Goal: Task Accomplishment & Management: Manage account settings

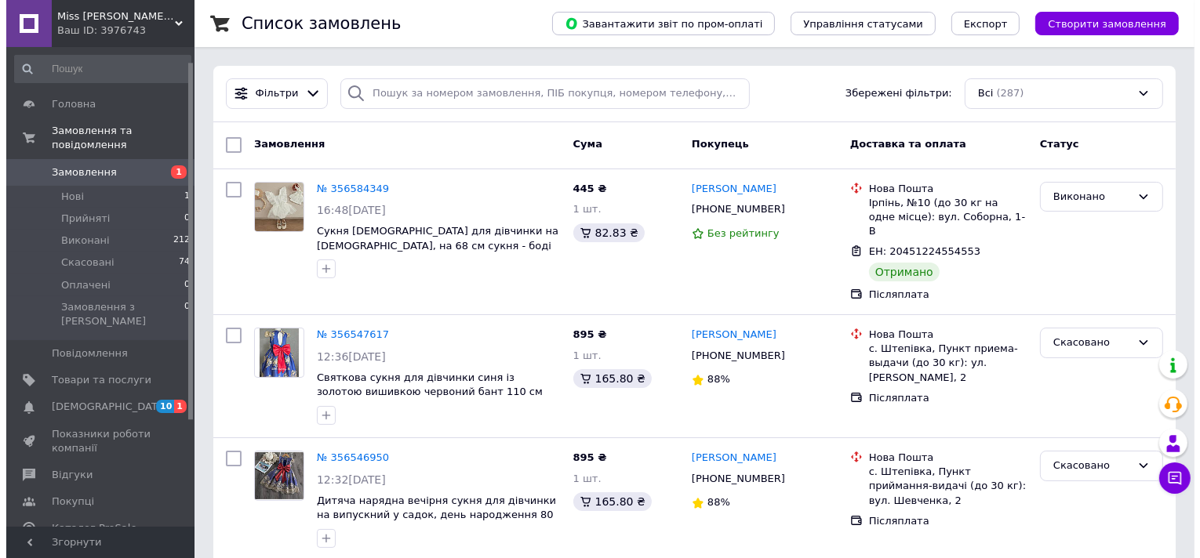
scroll to position [28, 0]
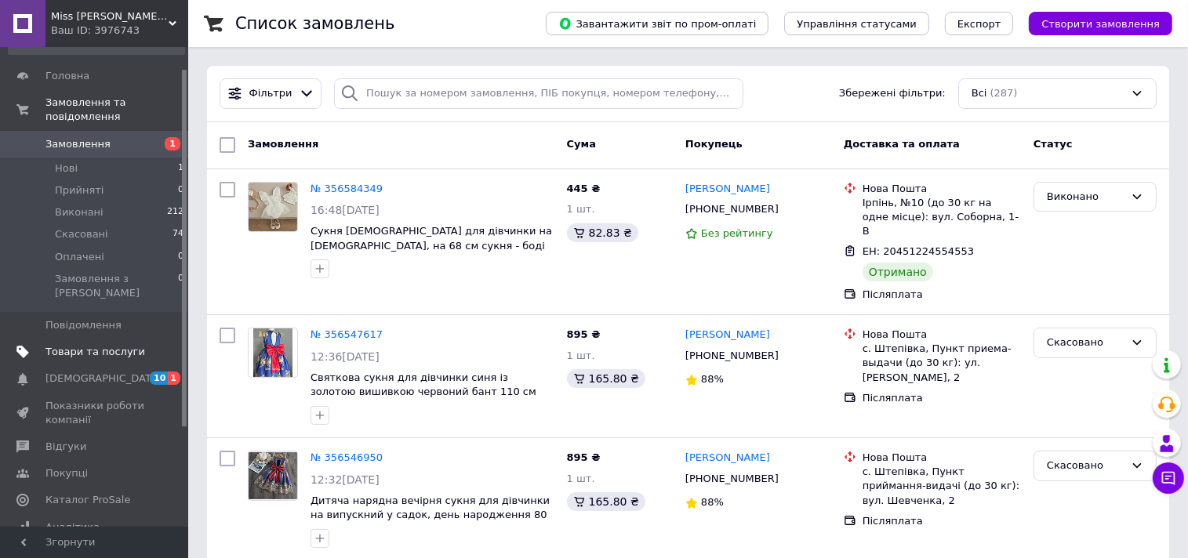
click at [92, 345] on span "Товари та послуги" at bounding box center [95, 352] width 100 height 14
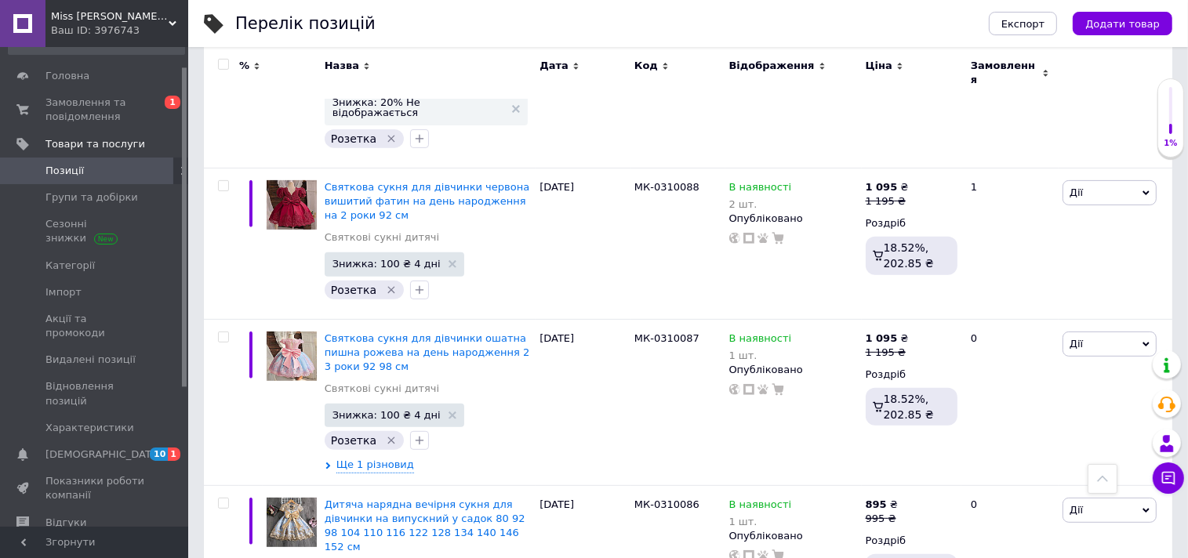
scroll to position [12249, 0]
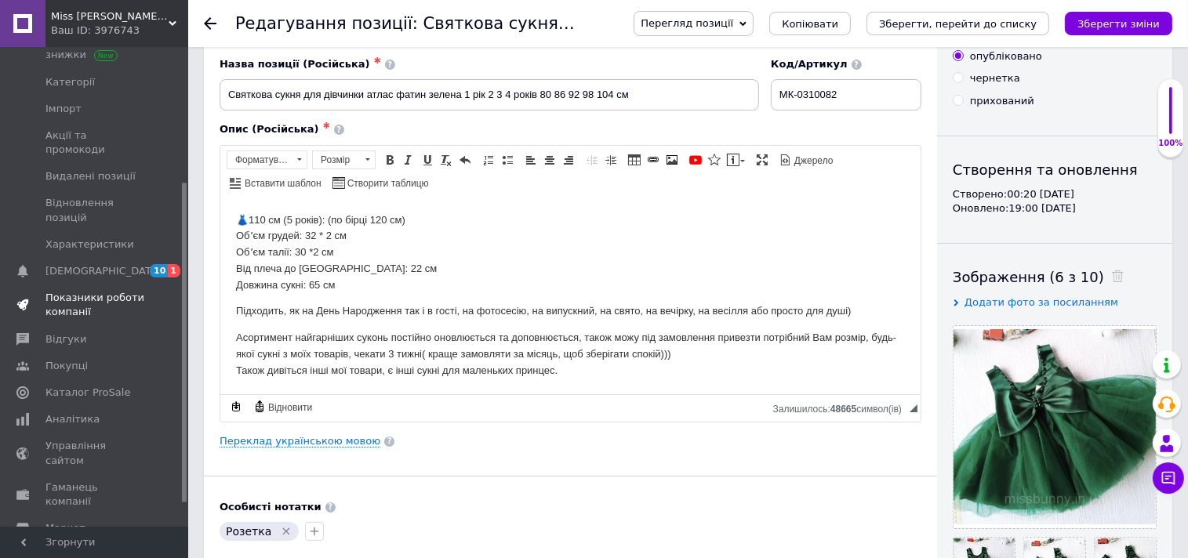
scroll to position [213, 0]
click at [65, 331] on span "Відгуки" at bounding box center [65, 338] width 41 height 14
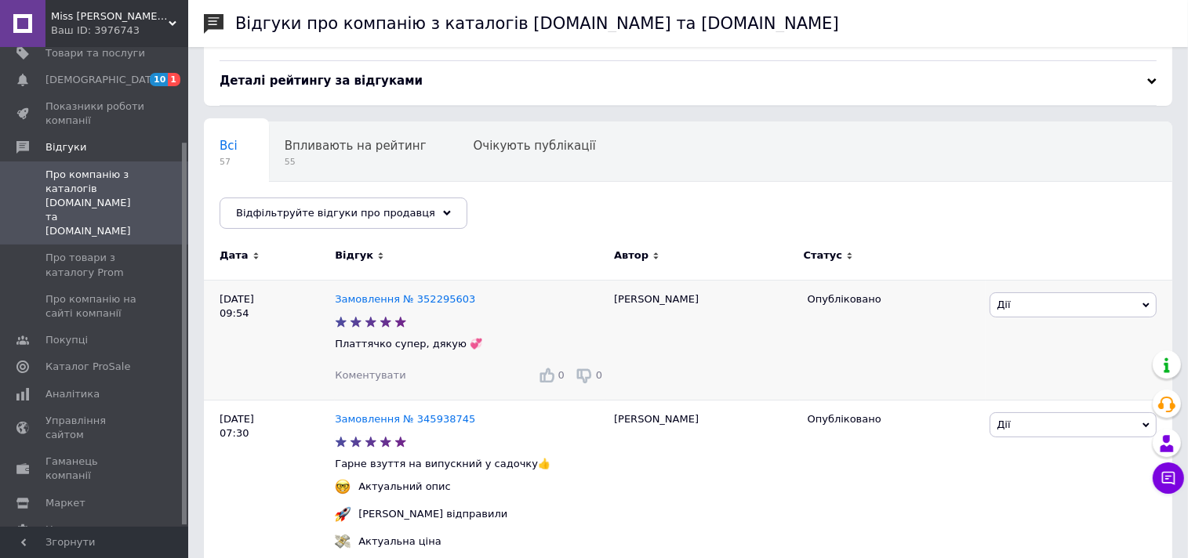
scroll to position [56, 0]
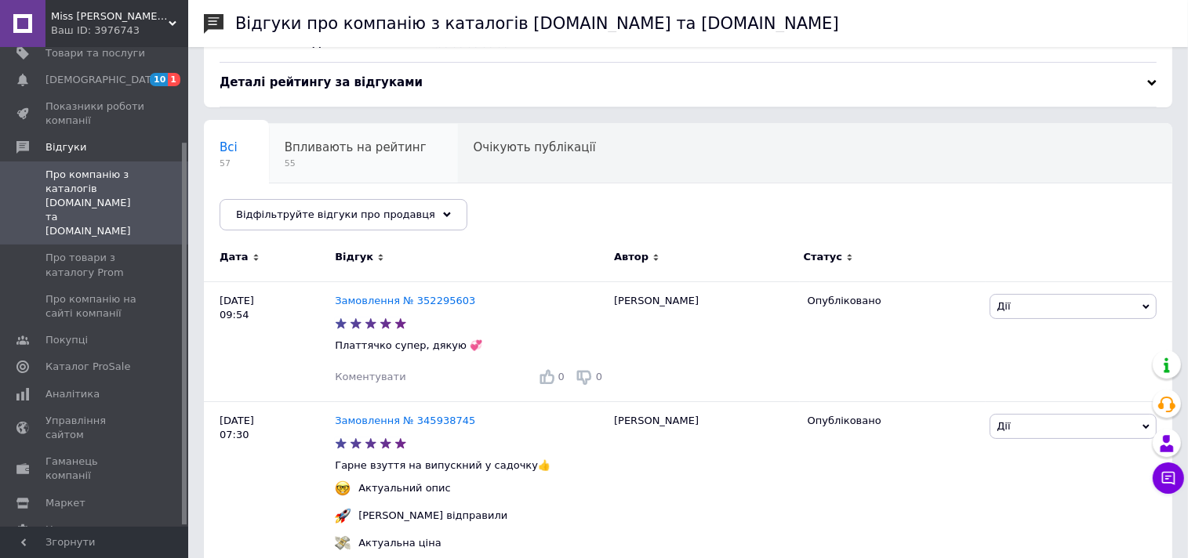
click at [359, 136] on div "Впливають на рейтинг 55" at bounding box center [363, 154] width 189 height 60
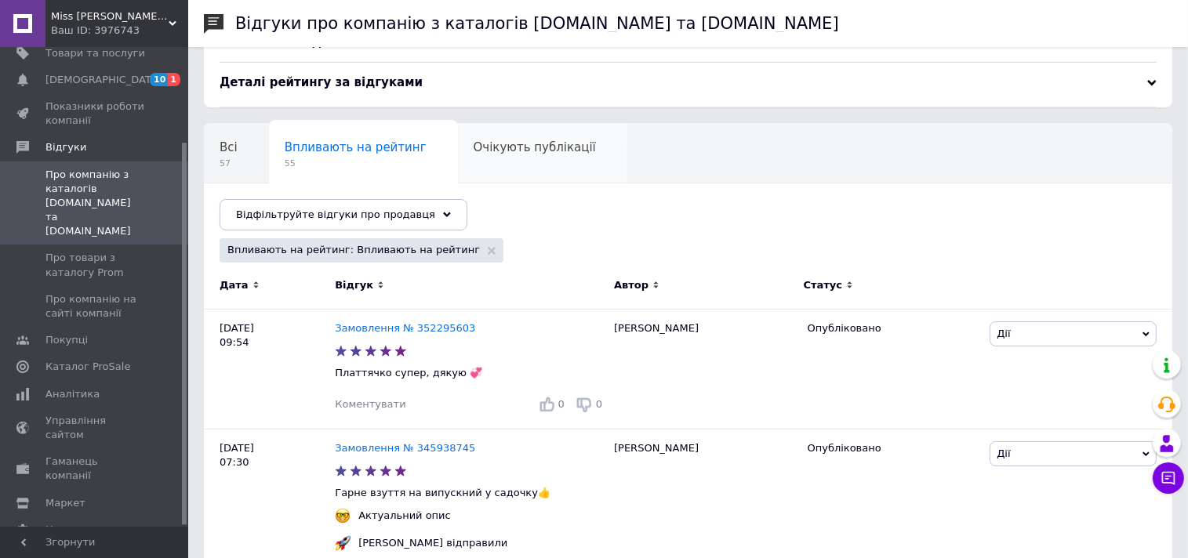
click at [520, 158] on div "Очікують публікації 0" at bounding box center [542, 154] width 169 height 60
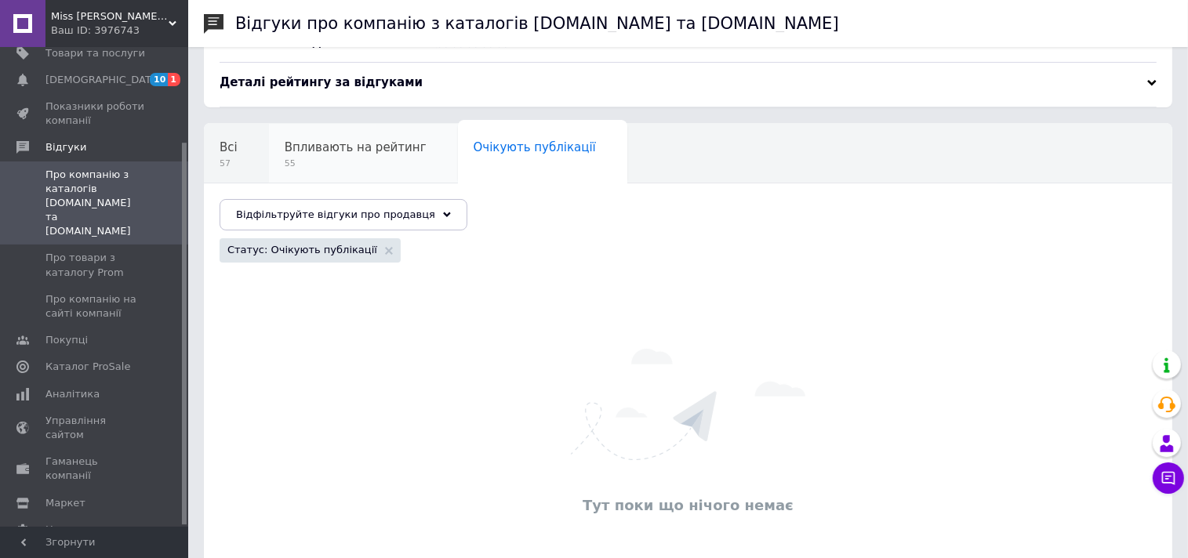
click at [356, 158] on span "55" at bounding box center [356, 164] width 142 height 12
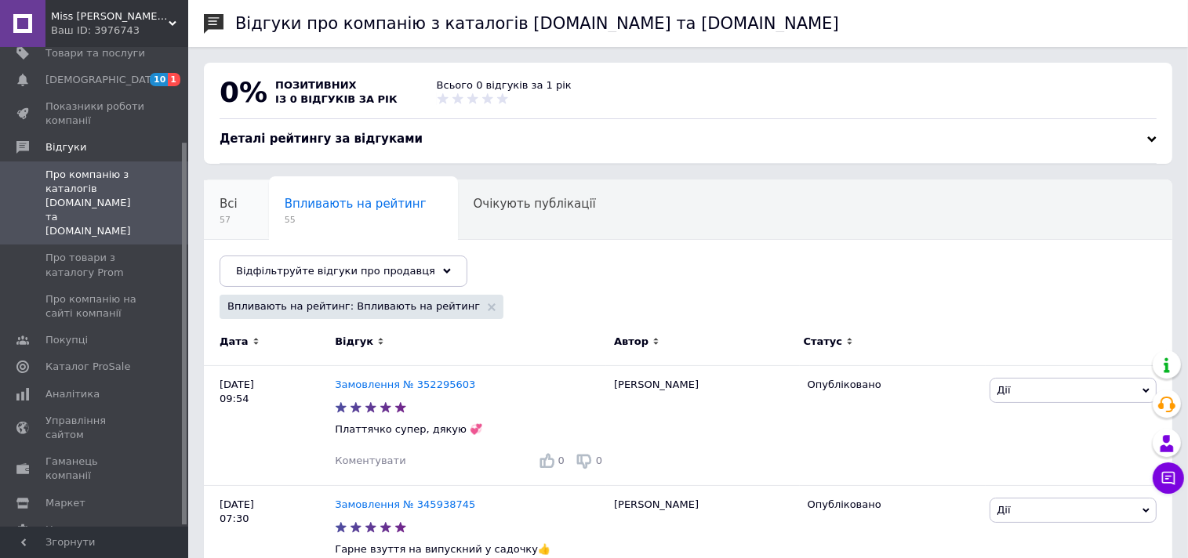
click at [241, 205] on div "Всі 57" at bounding box center [236, 210] width 65 height 60
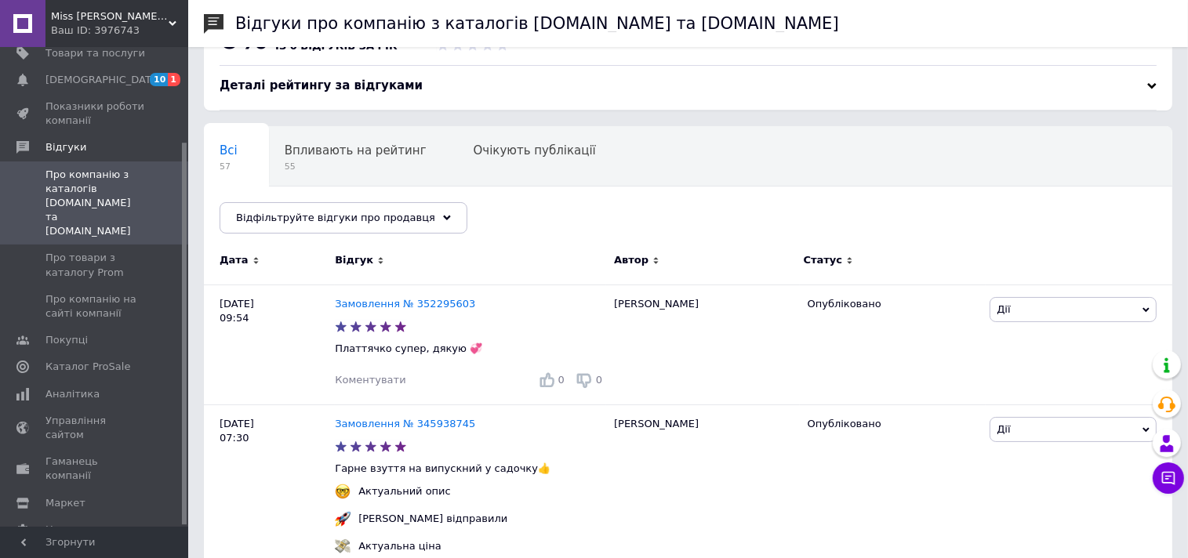
scroll to position [53, 0]
click at [111, 74] on span "[DEMOGRAPHIC_DATA]" at bounding box center [95, 80] width 100 height 14
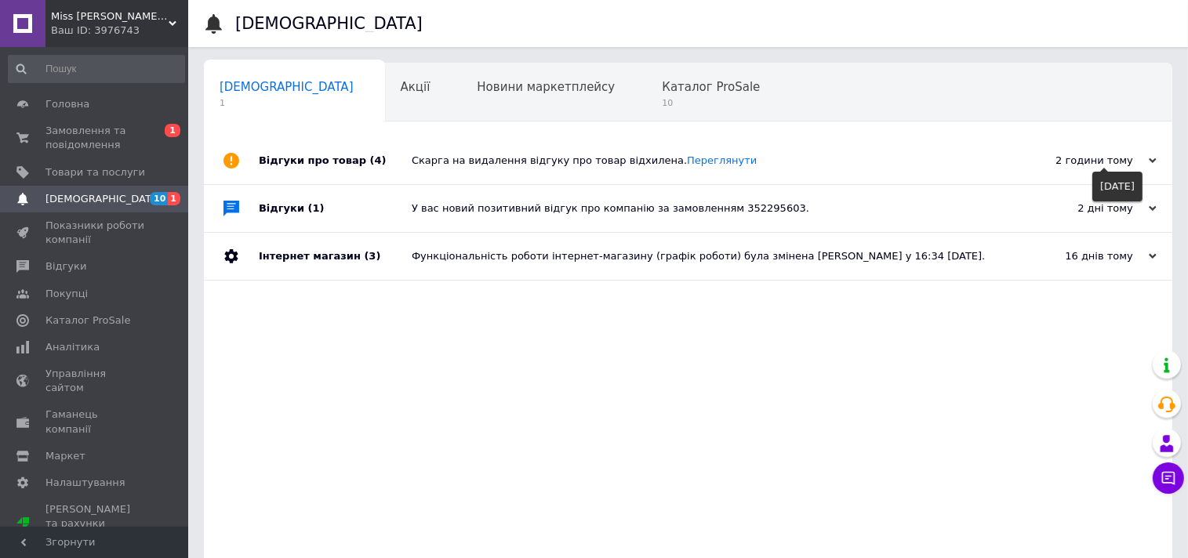
click at [1137, 161] on div "2 години тому" at bounding box center [1078, 161] width 157 height 14
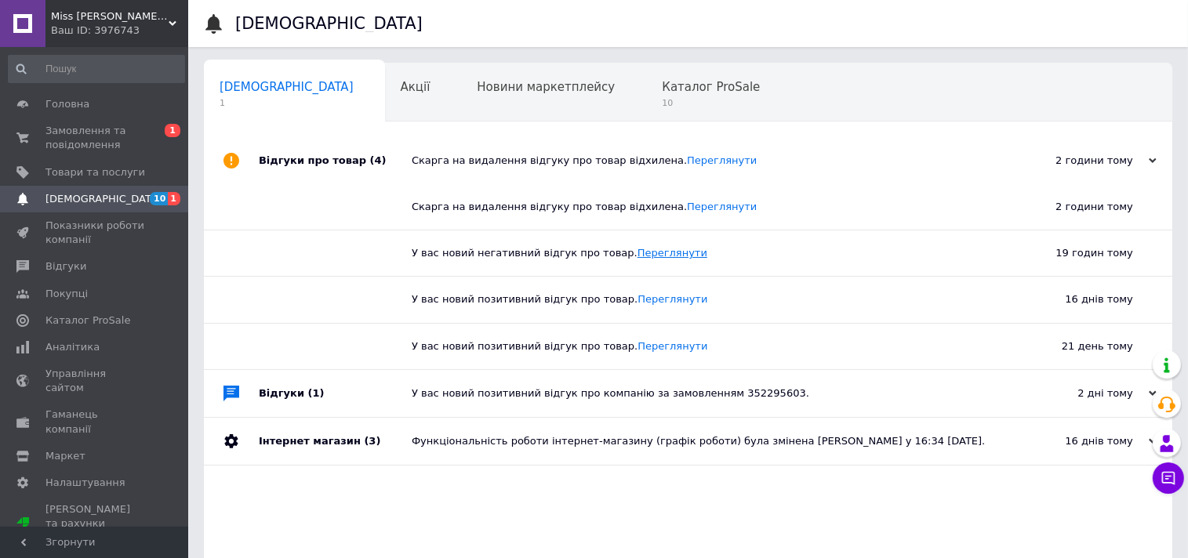
click at [637, 255] on link "Переглянути" at bounding box center [672, 253] width 70 height 12
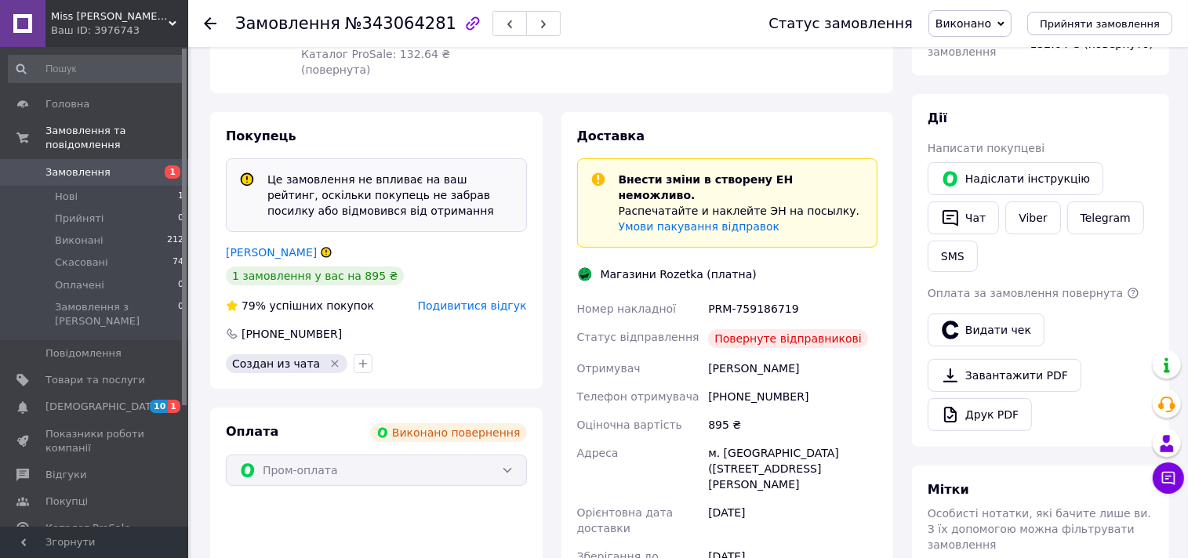
scroll to position [237, 0]
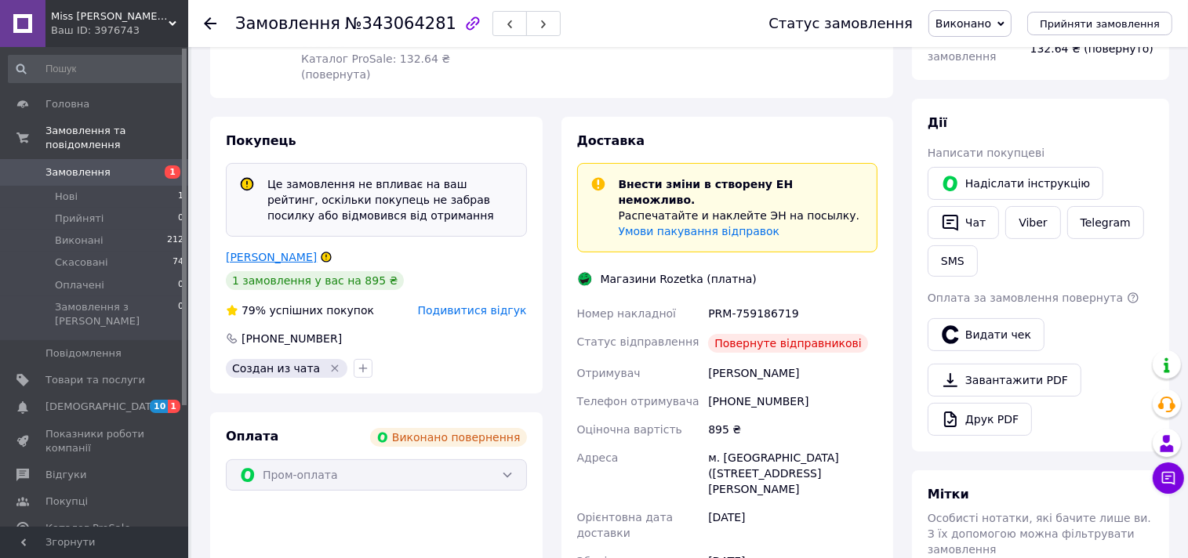
click at [300, 262] on link "Сироштан Карина" at bounding box center [271, 257] width 91 height 13
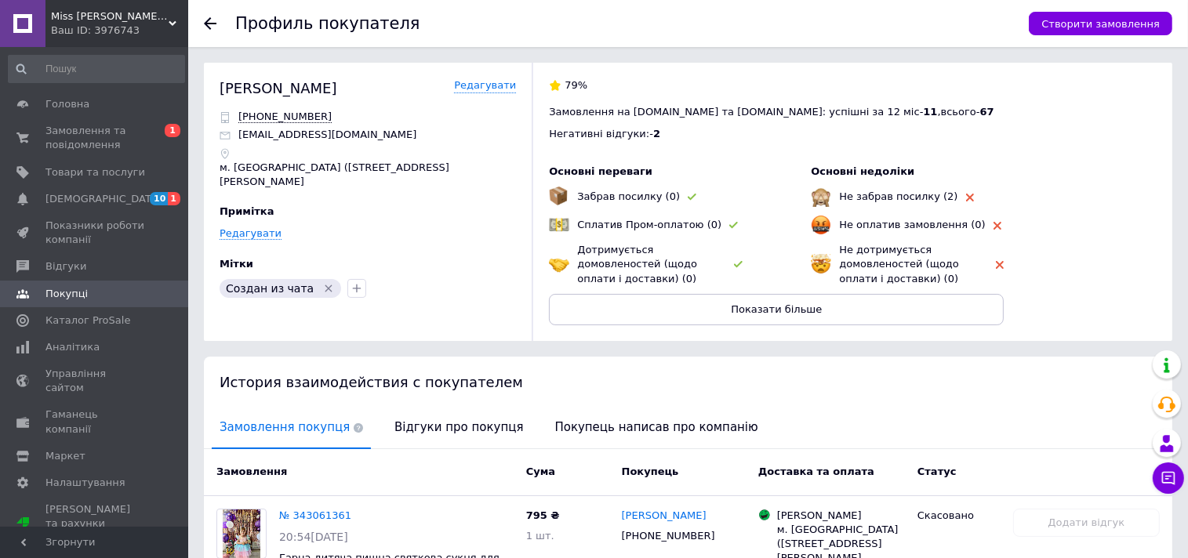
click at [205, 28] on icon at bounding box center [210, 23] width 13 height 13
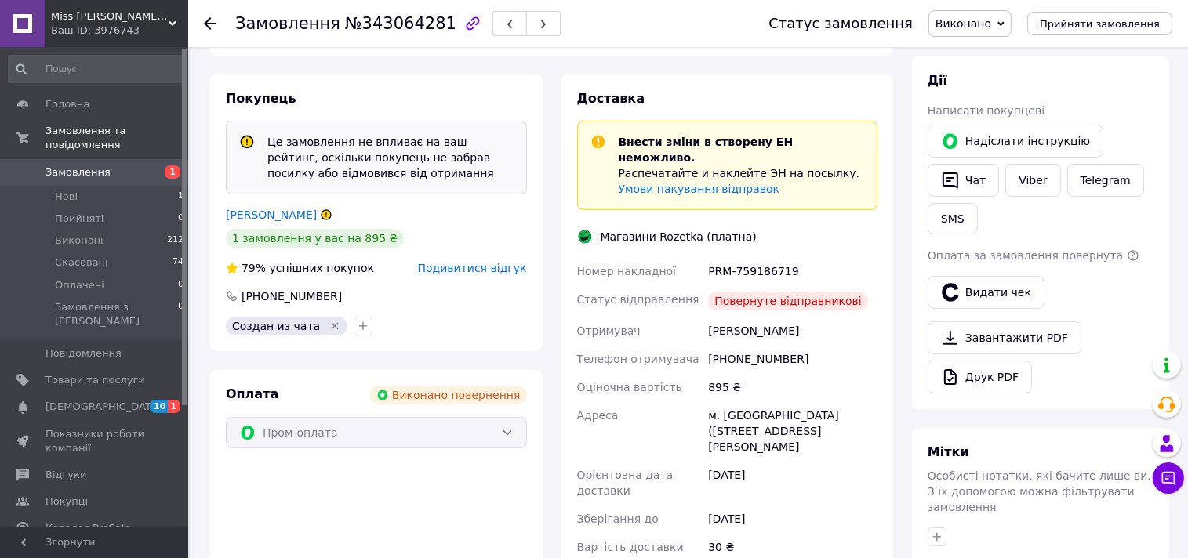
scroll to position [292, 0]
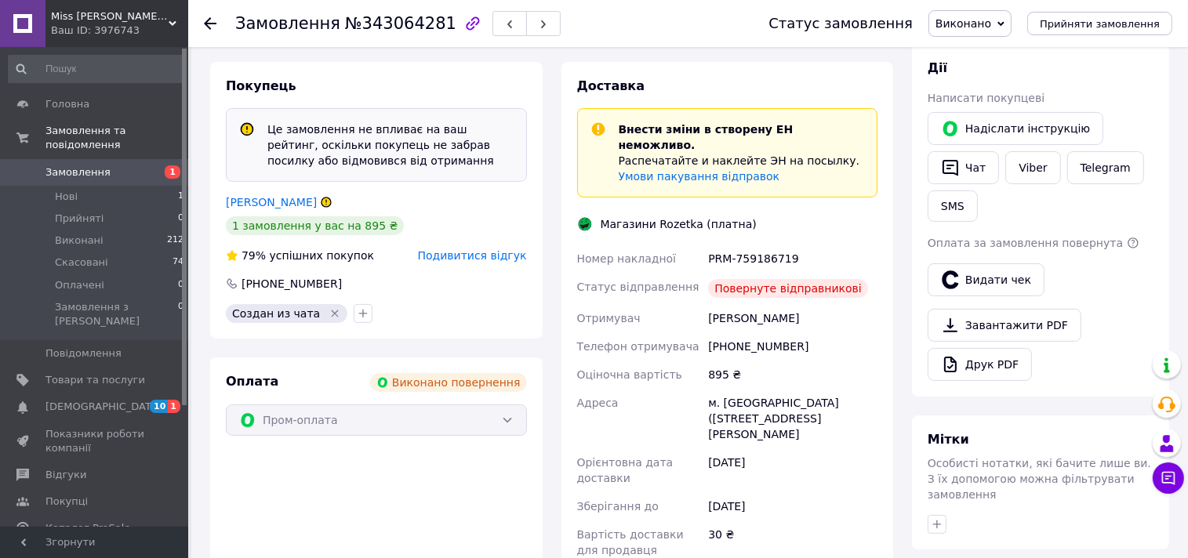
click at [325, 202] on icon at bounding box center [325, 202] width 9 height 9
click at [289, 204] on link "Сироштан Карина" at bounding box center [271, 202] width 91 height 13
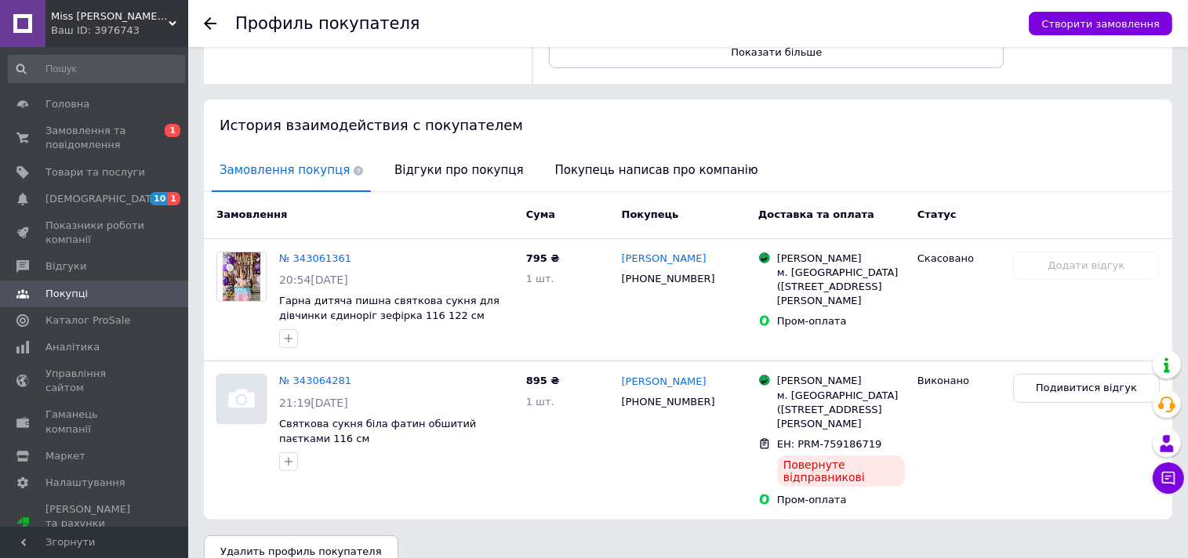
scroll to position [259, 0]
click at [1162, 474] on icon at bounding box center [1168, 478] width 13 height 13
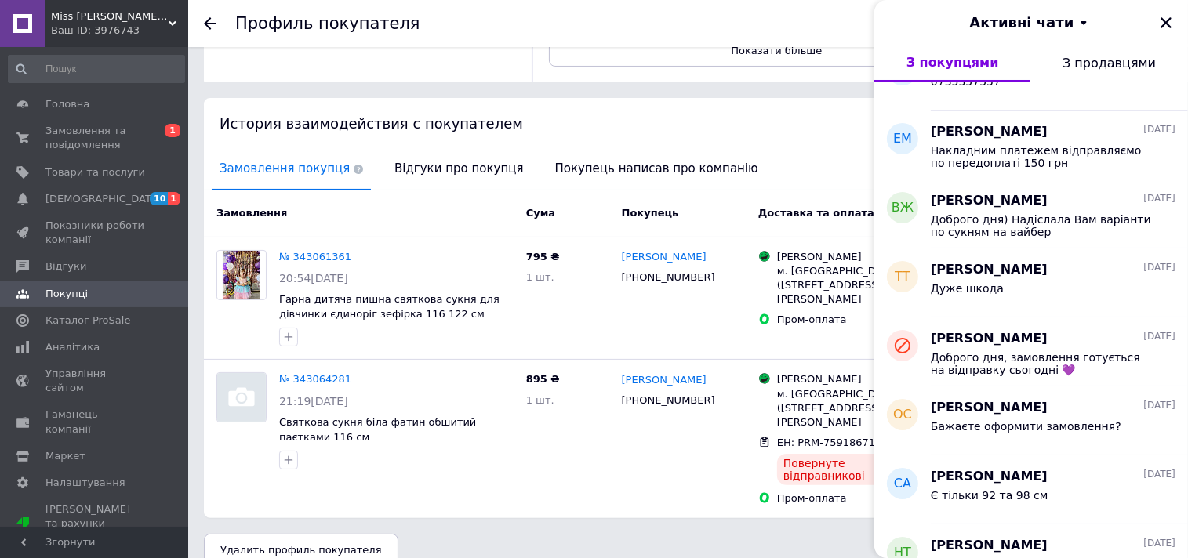
scroll to position [731, 0]
click at [1010, 346] on span "Карина Сироштан" at bounding box center [989, 338] width 117 height 18
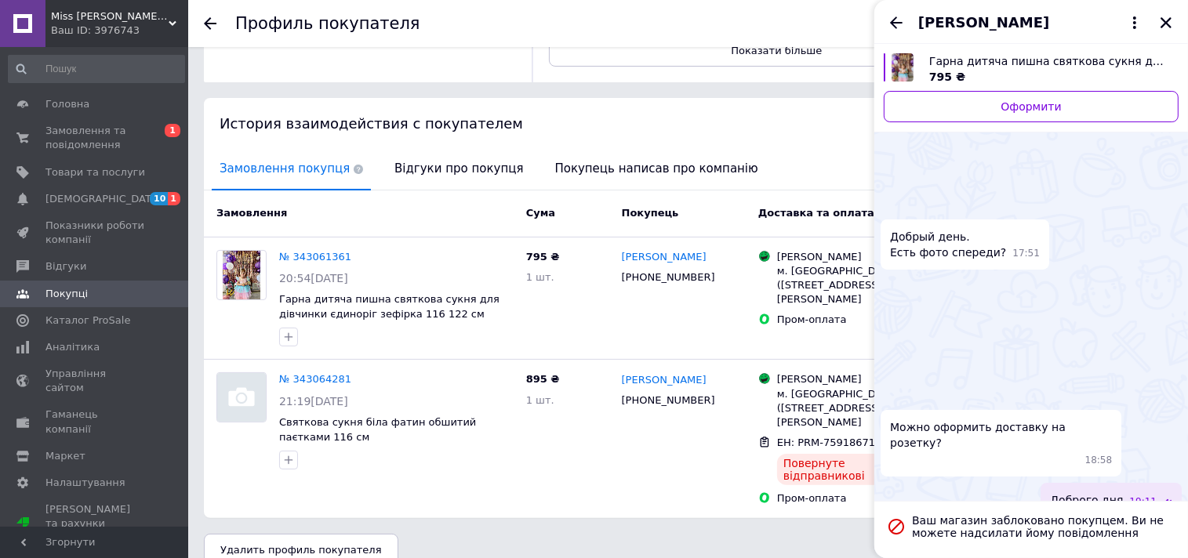
scroll to position [989, 0]
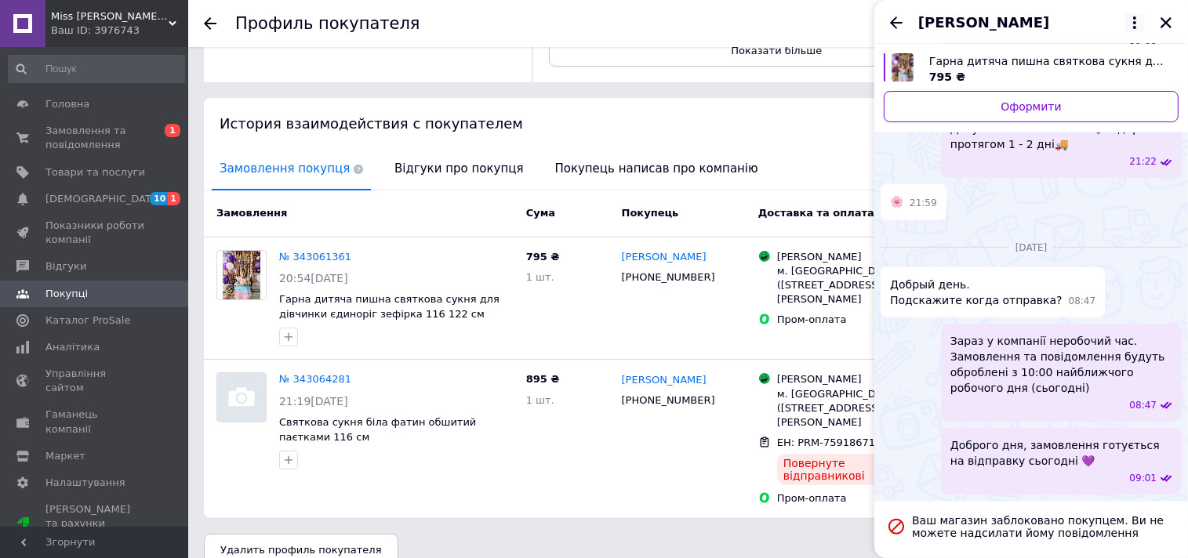
click at [1126, 23] on icon at bounding box center [1134, 22] width 19 height 19
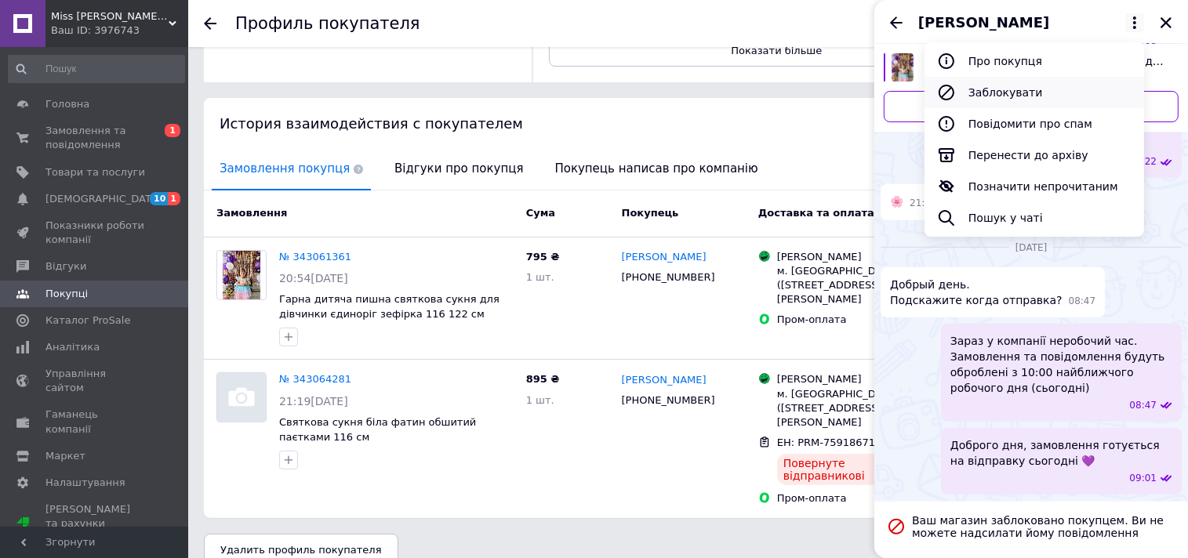
click at [985, 101] on button "Заблокувати" at bounding box center [1034, 92] width 220 height 31
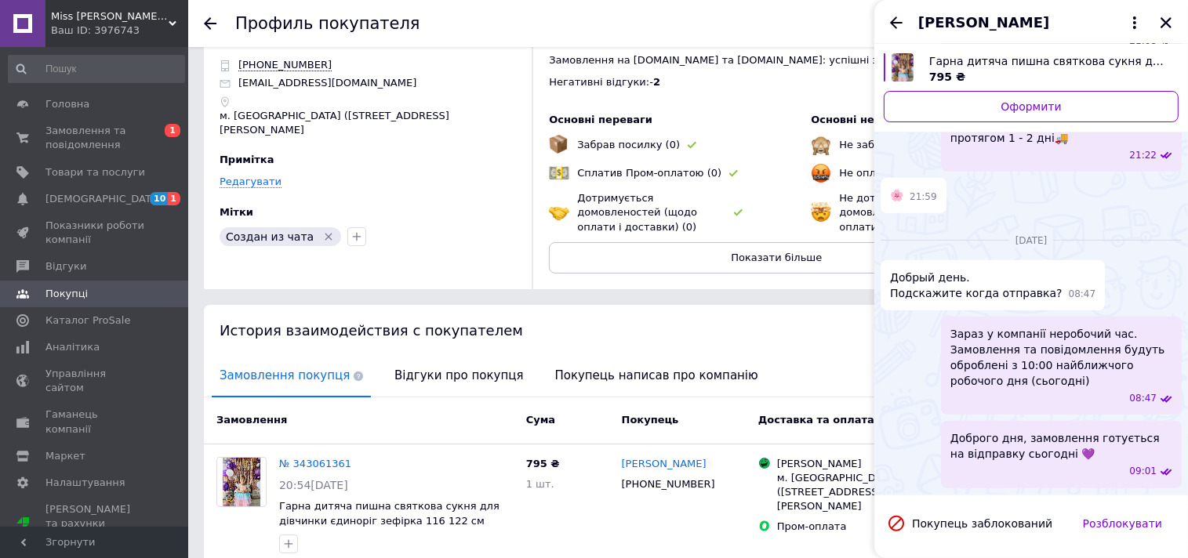
scroll to position [0, 0]
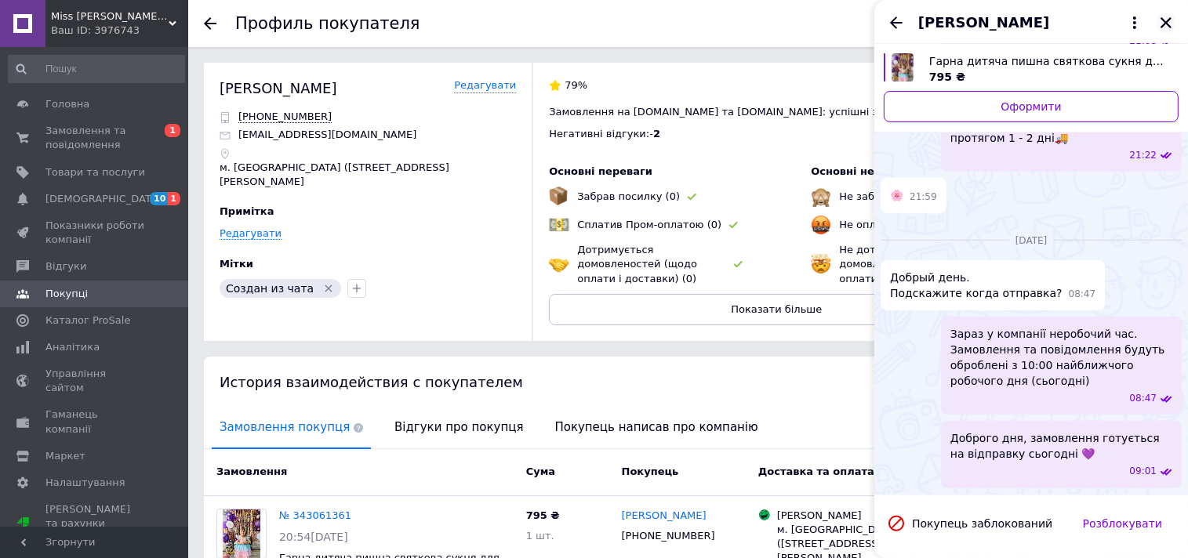
click at [1166, 16] on icon "Закрити" at bounding box center [1166, 23] width 14 height 14
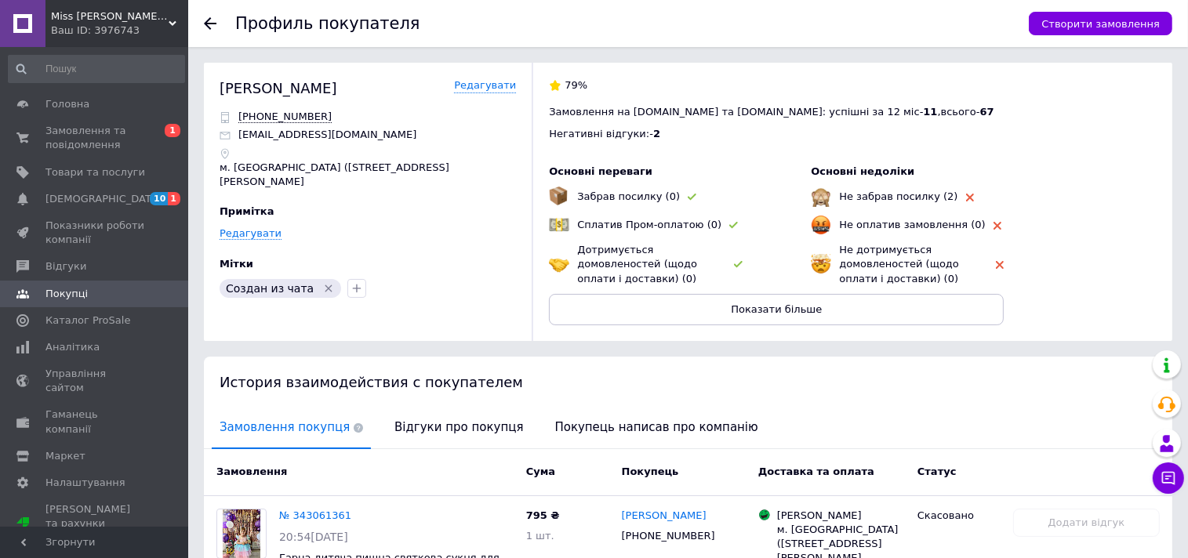
click at [206, 23] on use at bounding box center [210, 23] width 13 height 13
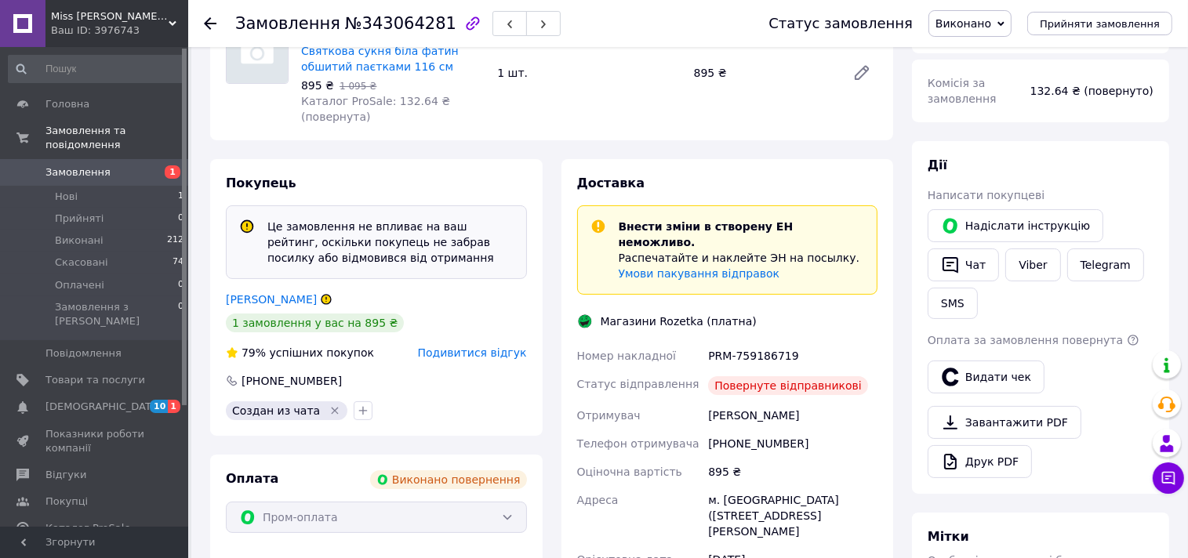
scroll to position [194, 0]
click at [278, 299] on link "Сироштан Карина" at bounding box center [271, 299] width 91 height 13
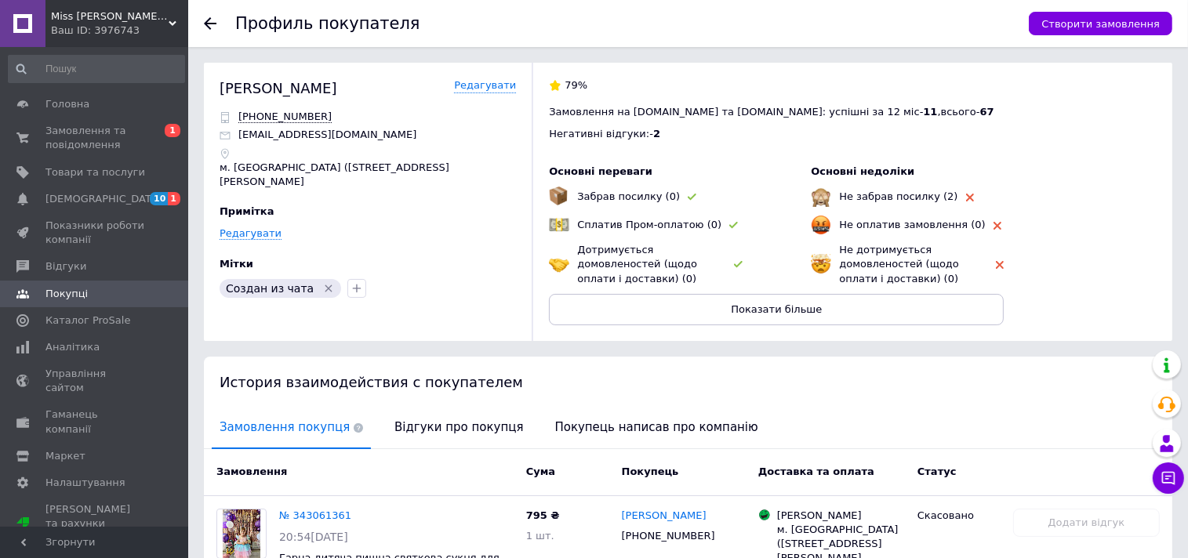
click at [220, 24] on div at bounding box center [219, 23] width 31 height 47
click at [212, 24] on icon at bounding box center [210, 23] width 13 height 13
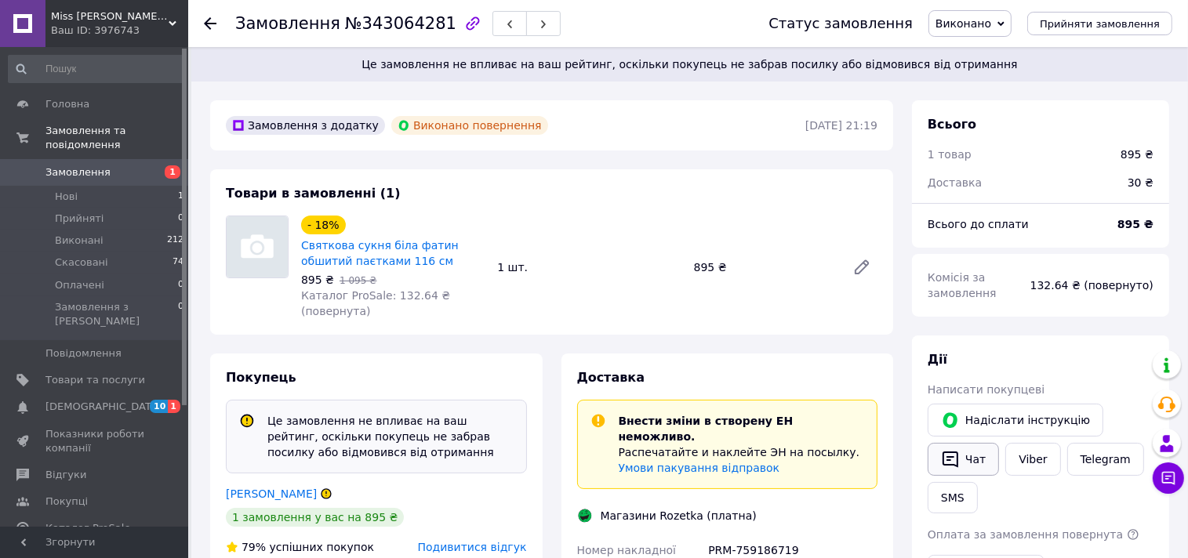
click at [962, 447] on button "Чат" at bounding box center [963, 459] width 71 height 33
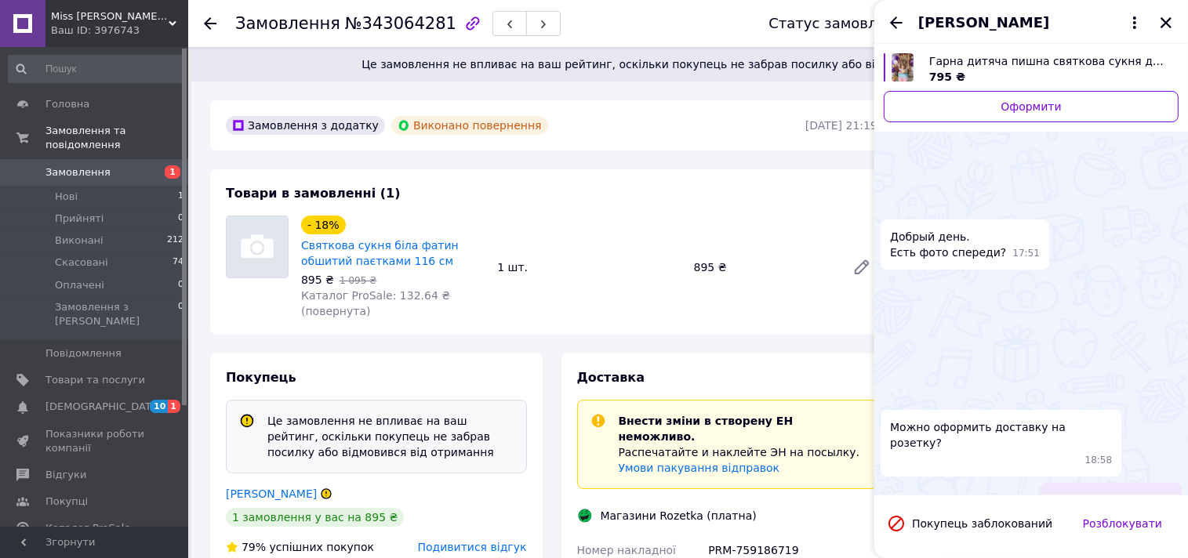
scroll to position [897, 0]
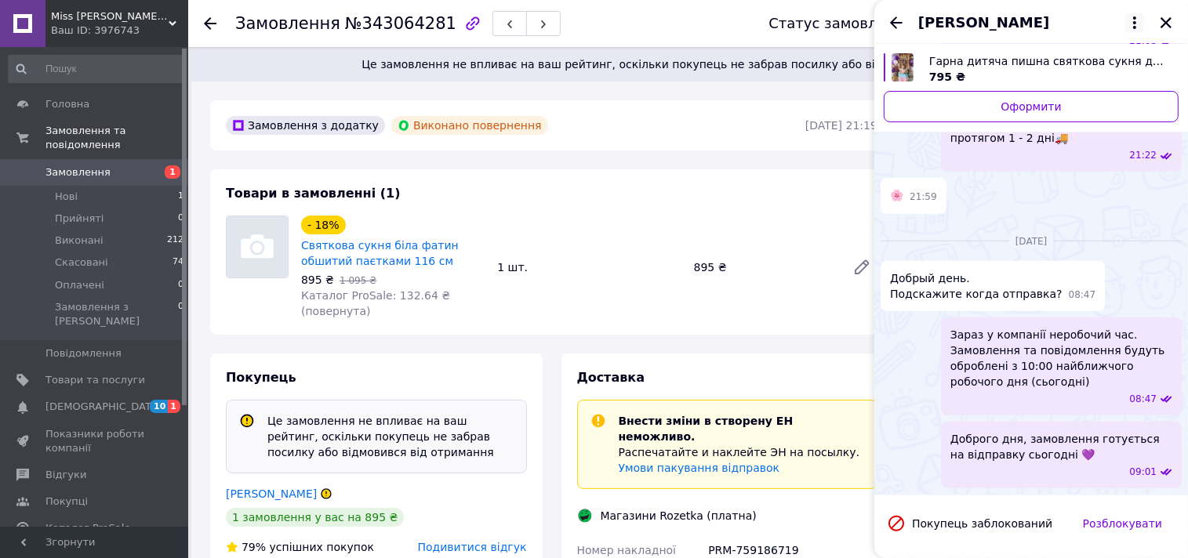
click at [1137, 20] on icon at bounding box center [1134, 22] width 19 height 19
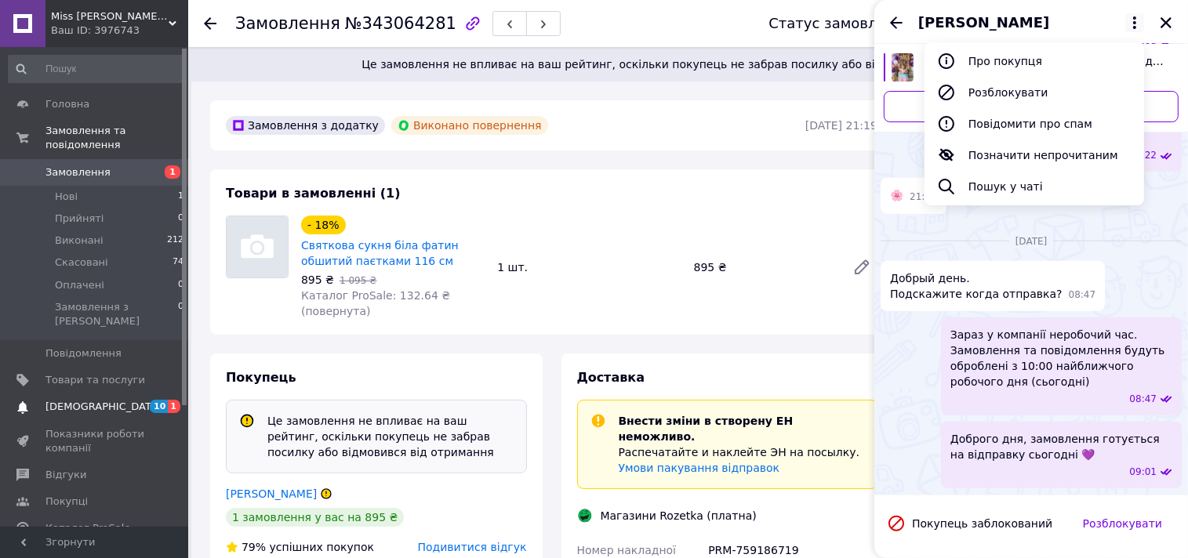
click at [84, 394] on link "[DEMOGRAPHIC_DATA] 10 1" at bounding box center [96, 407] width 193 height 27
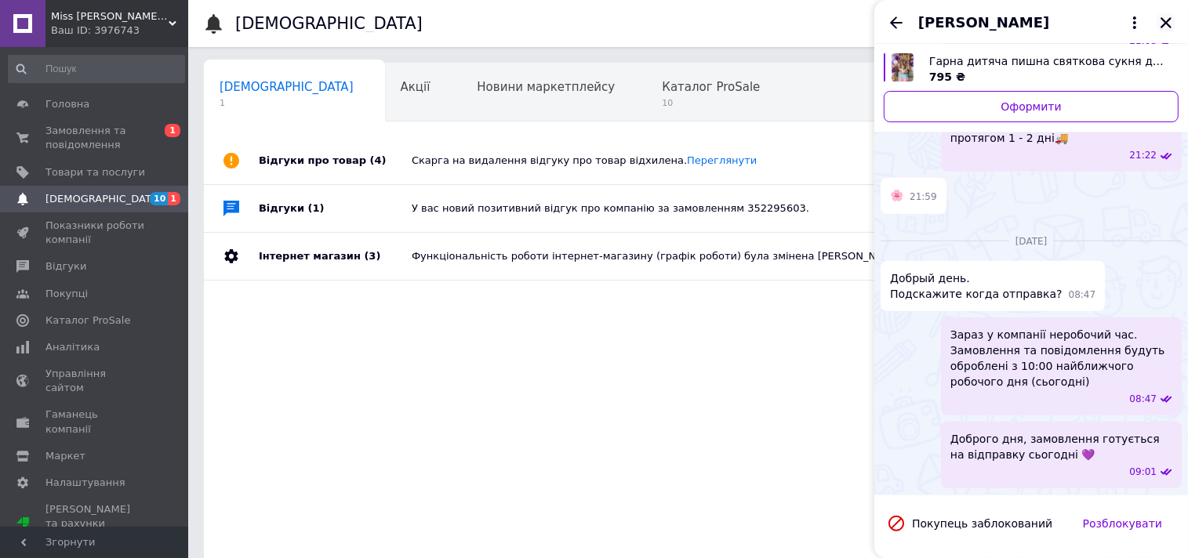
click at [1164, 20] on icon "Закрити" at bounding box center [1165, 22] width 11 height 11
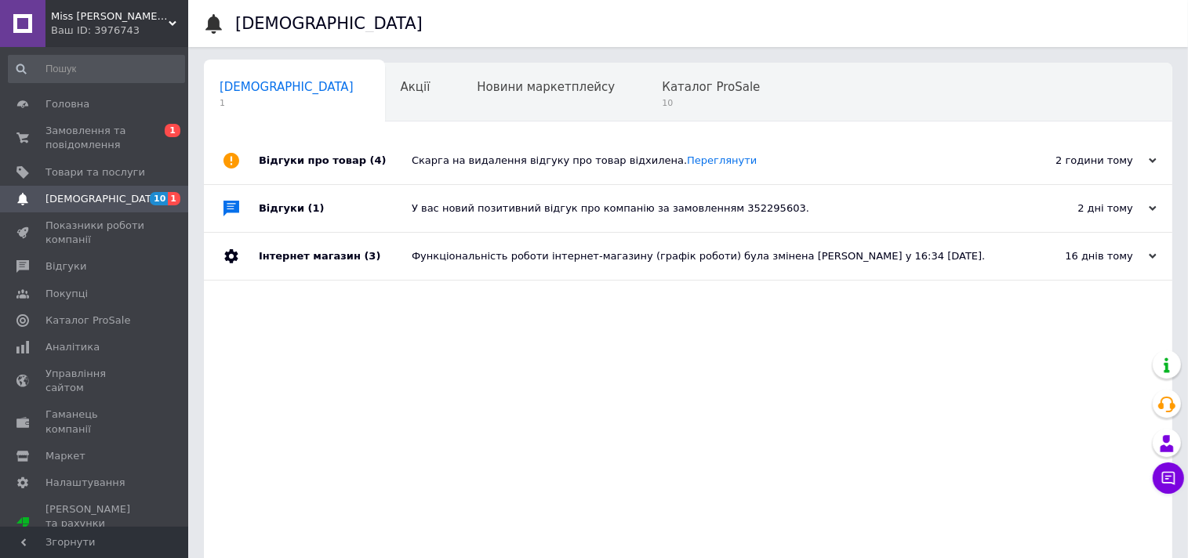
click at [1120, 173] on div "2 години тому 12.08.2025" at bounding box center [1086, 160] width 172 height 47
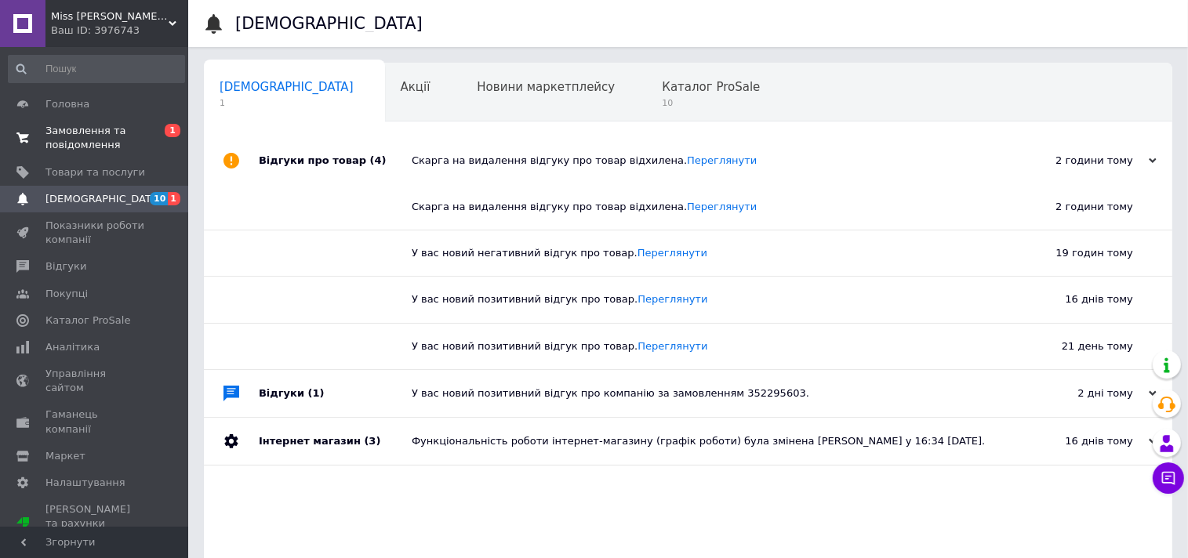
click at [69, 119] on link "Замовлення та повідомлення 0 1" at bounding box center [96, 138] width 193 height 41
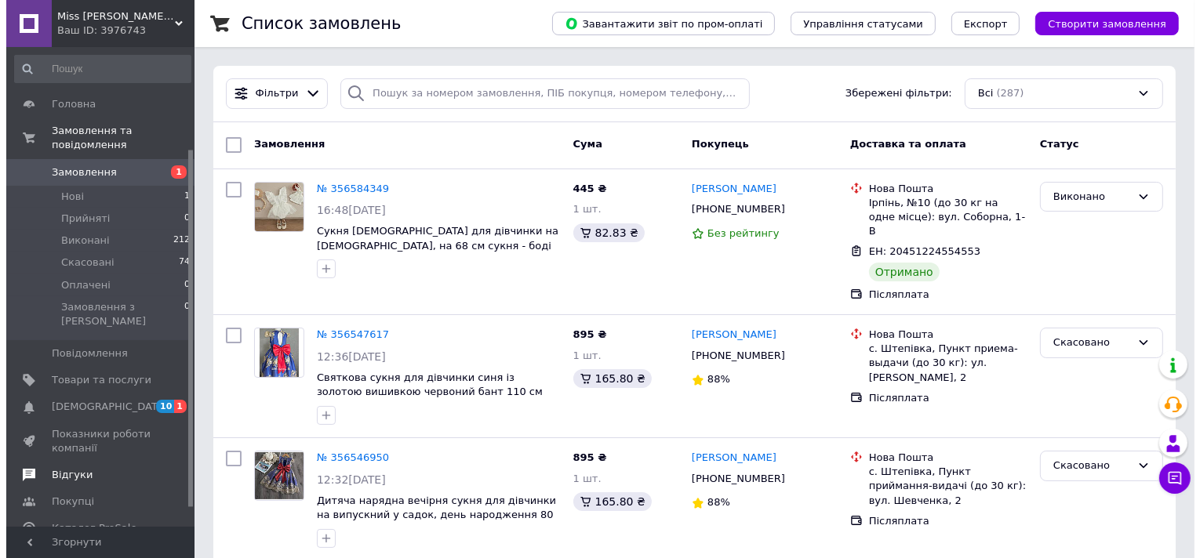
scroll to position [160, 0]
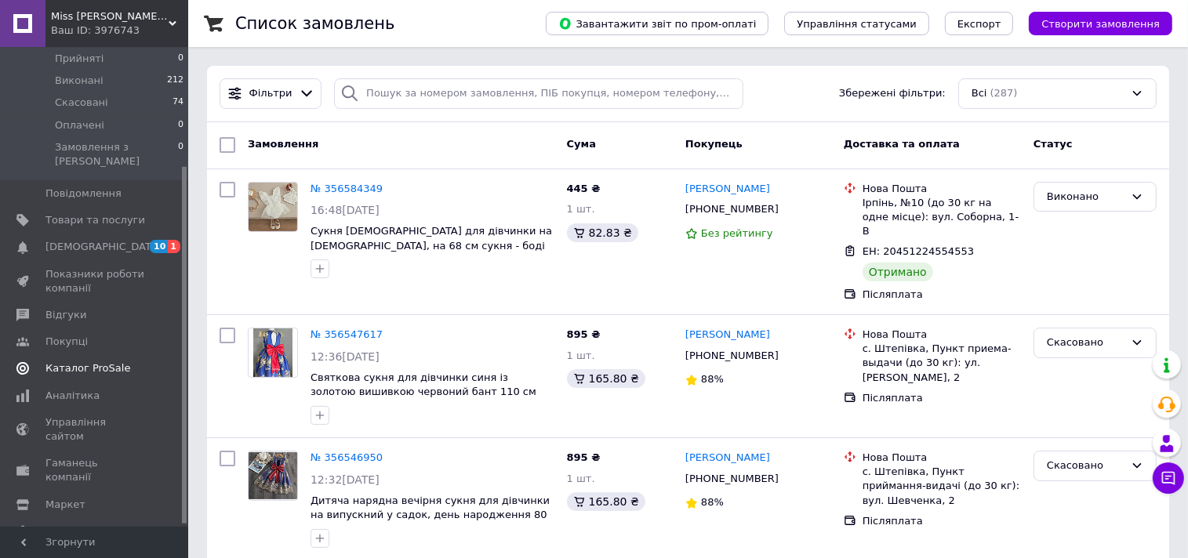
click at [92, 355] on link "Каталог ProSale" at bounding box center [96, 368] width 193 height 27
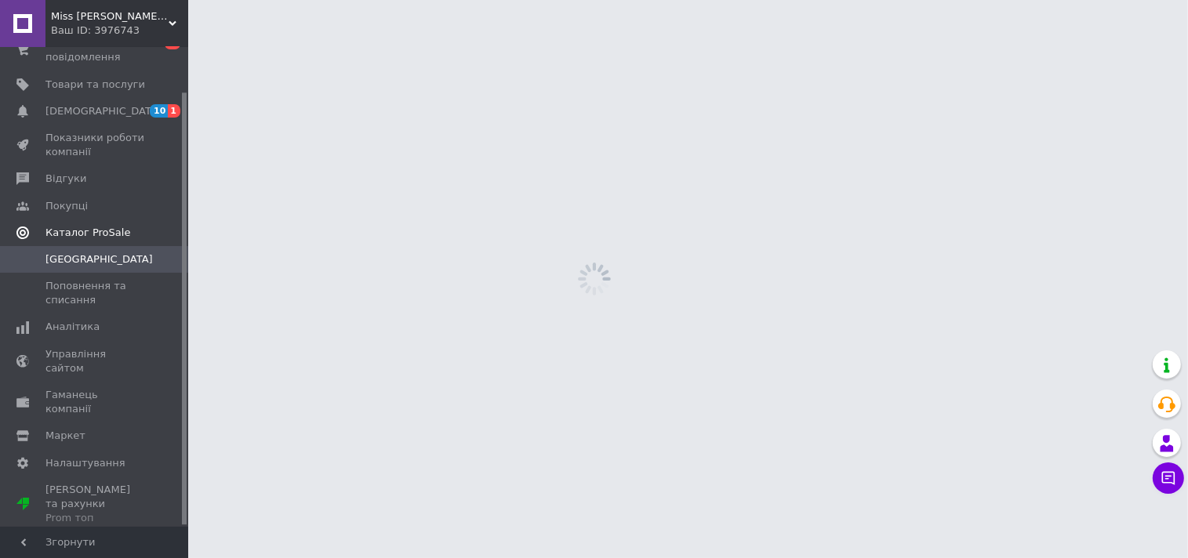
scroll to position [49, 0]
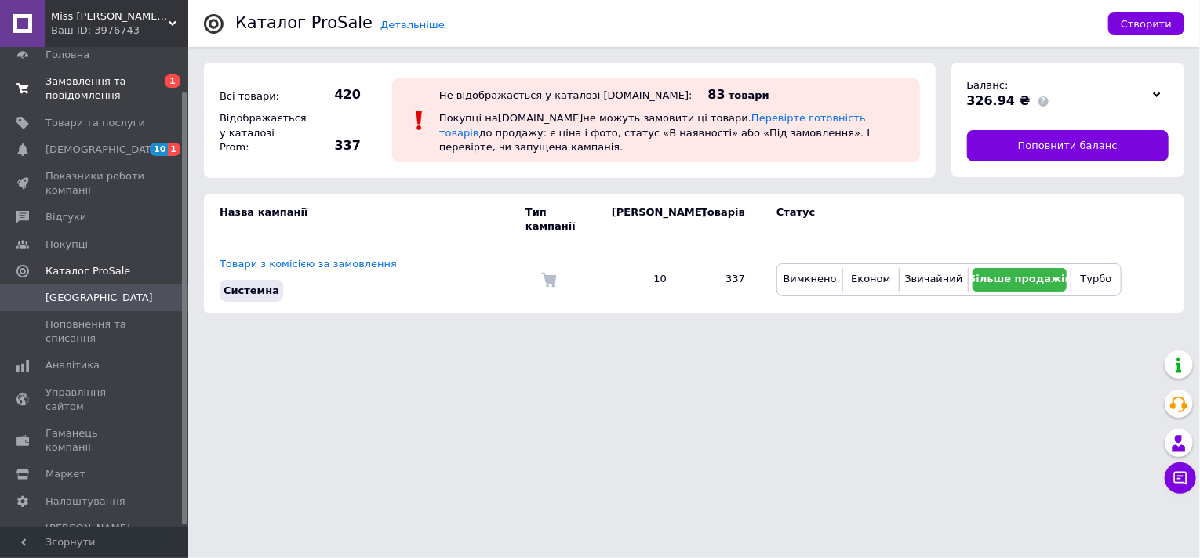
click at [89, 77] on span "Замовлення та повідомлення" at bounding box center [95, 88] width 100 height 28
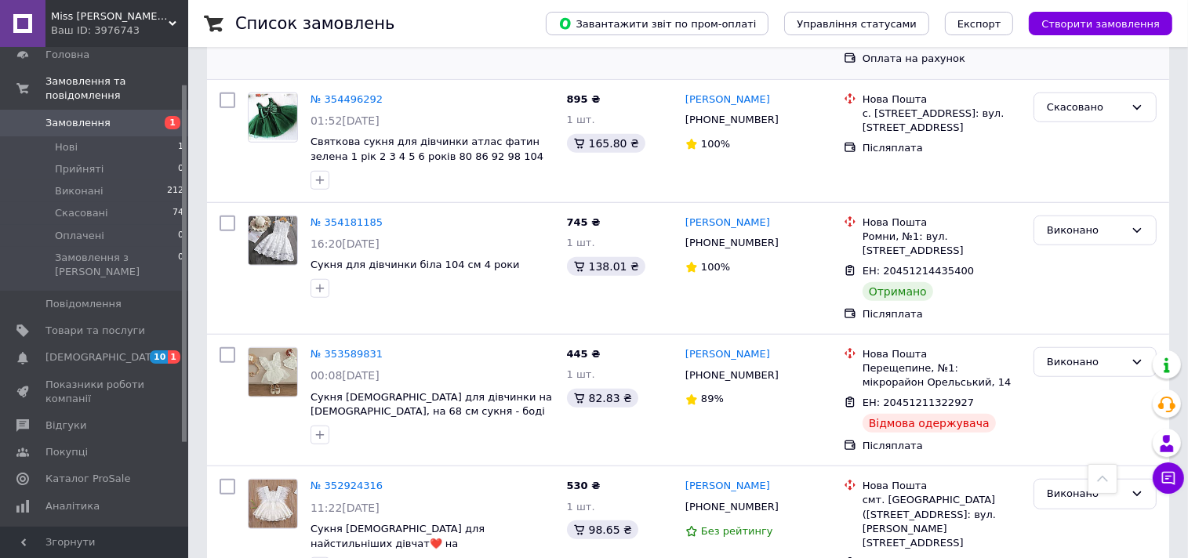
scroll to position [1214, 0]
